Goal: Find specific page/section: Find specific page/section

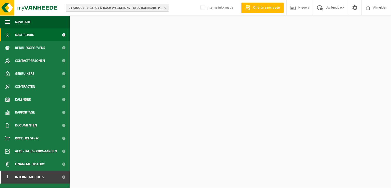
click at [98, 7] on span "01-000001 - VILLEROY & BOCH WELLNESS NV - 8800 ROESELARE, POPULIERSTRAAT 1" at bounding box center [115, 8] width 93 height 8
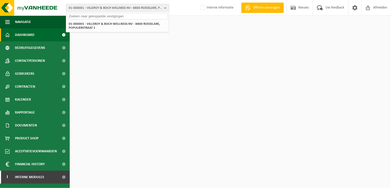
paste input "10-967779"
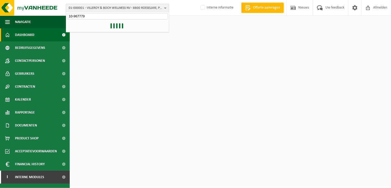
type input "10-967779"
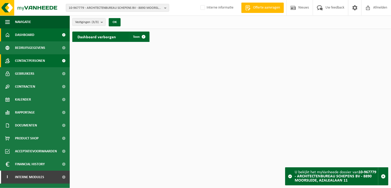
click at [29, 58] on span "Contactpersonen" at bounding box center [30, 60] width 30 height 13
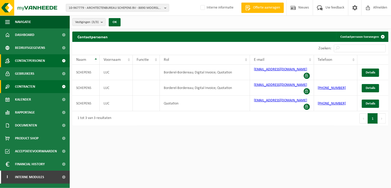
click at [38, 85] on link "Contracten" at bounding box center [35, 86] width 70 height 13
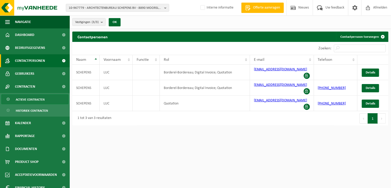
drag, startPoint x: 36, startPoint y: 100, endPoint x: 52, endPoint y: 97, distance: 16.3
click at [36, 100] on span "Actieve contracten" at bounding box center [30, 100] width 29 height 10
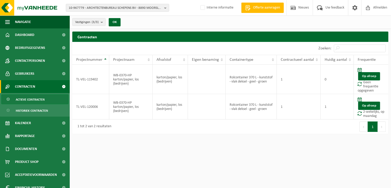
click at [220, 153] on html "10-967779 - ARCHITECTENBUREAU SCHEPENS BV - 8890 MOORSLEDE, AZALEALAAN 11 10-96…" at bounding box center [195, 94] width 391 height 188
click at [295, 141] on html "10-967779 - ARCHITECTENBUREAU SCHEPENS BV - 8890 MOORSLEDE, AZALEALAAN 11 10-96…" at bounding box center [195, 94] width 391 height 188
drag, startPoint x: 309, startPoint y: 155, endPoint x: 313, endPoint y: 153, distance: 4.4
click at [309, 155] on html "10-967779 - ARCHITECTENBUREAU SCHEPENS BV - 8890 MOORSLEDE, AZALEALAAN 11 10-96…" at bounding box center [195, 94] width 391 height 188
